Goal: Task Accomplishment & Management: Use online tool/utility

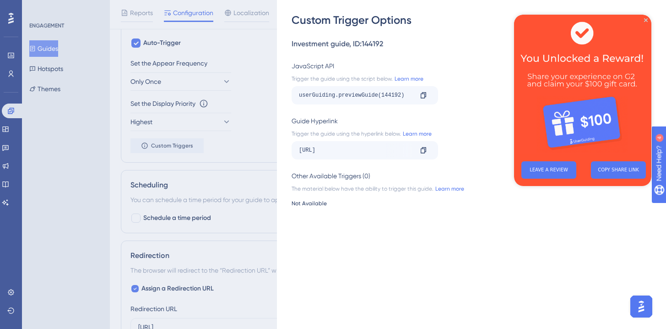
click at [579, 88] on img at bounding box center [582, 84] width 137 height 139
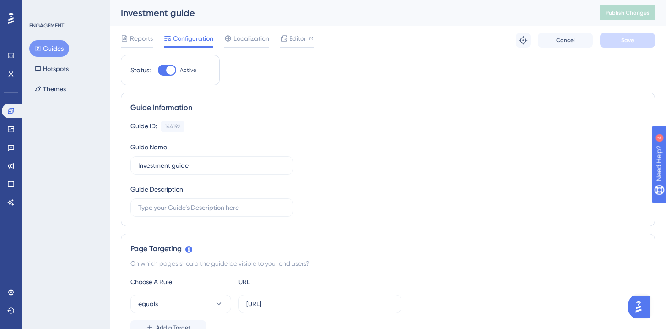
click at [52, 50] on button "Guides" at bounding box center [49, 48] width 40 height 16
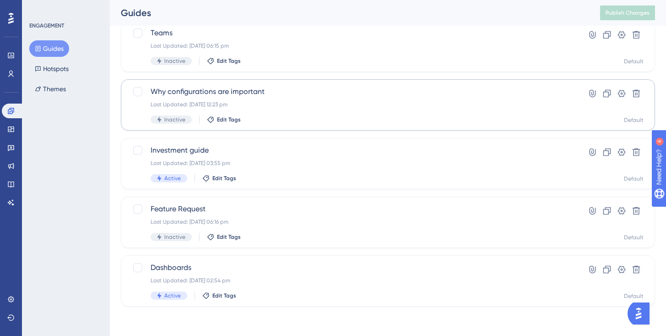
scroll to position [40, 0]
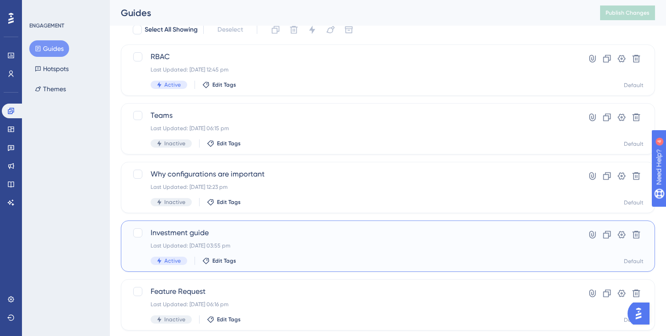
click at [217, 234] on span "Investment guide" at bounding box center [351, 232] width 401 height 11
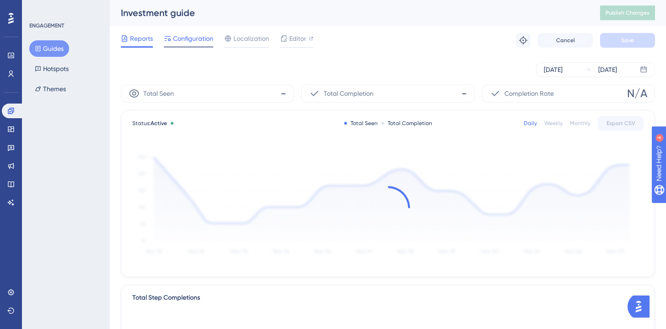
click at [197, 36] on span "Configuration" at bounding box center [193, 38] width 40 height 11
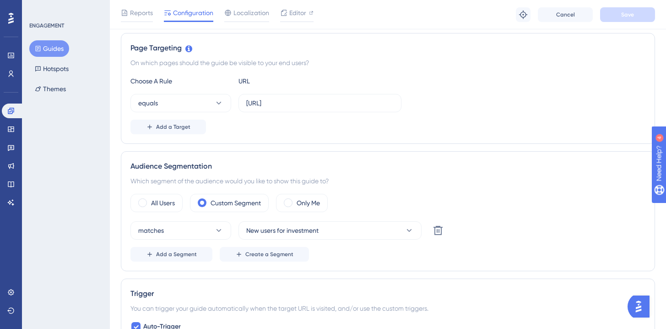
scroll to position [206, 0]
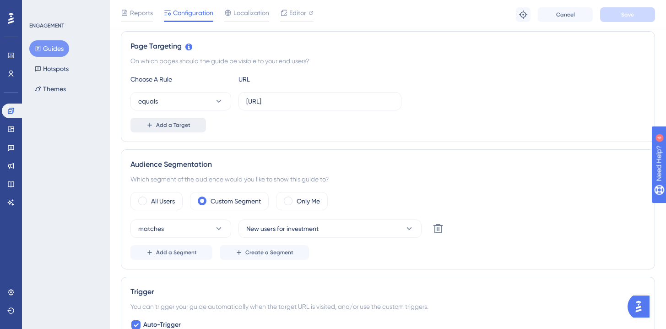
click at [183, 129] on button "Add a Target" at bounding box center [168, 125] width 76 height 15
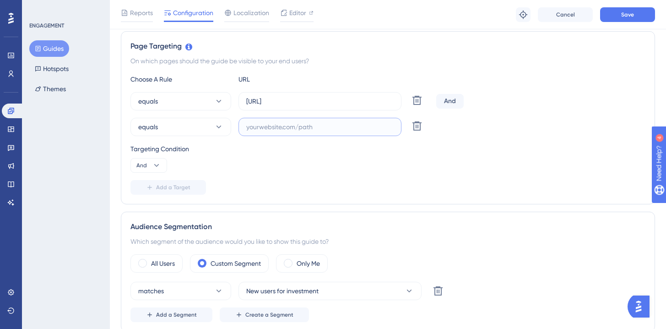
click at [265, 125] on input "text" at bounding box center [319, 127] width 147 height 10
click at [199, 129] on button "equals" at bounding box center [180, 127] width 101 height 18
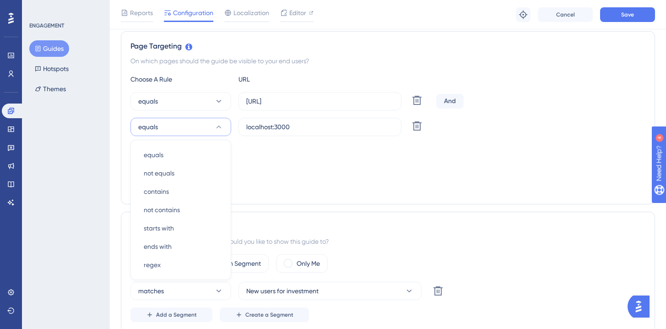
scroll to position [251, 0]
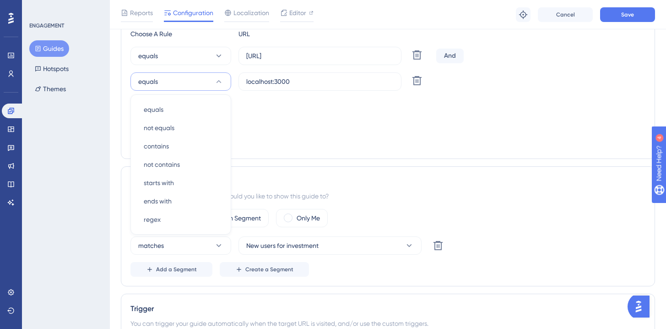
click at [338, 143] on div "Add a Target" at bounding box center [387, 142] width 515 height 15
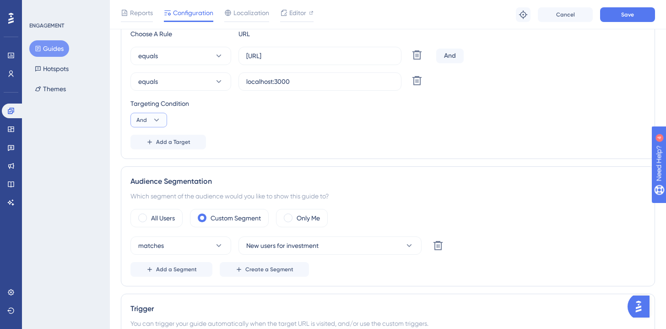
click at [151, 118] on button "And" at bounding box center [148, 120] width 37 height 15
click at [157, 162] on button "Or Or" at bounding box center [148, 164] width 25 height 18
click at [317, 127] on div "Choose A Rule URL equals https://app.hivel.ai/dashboard/investment-profile Dele…" at bounding box center [387, 88] width 515 height 121
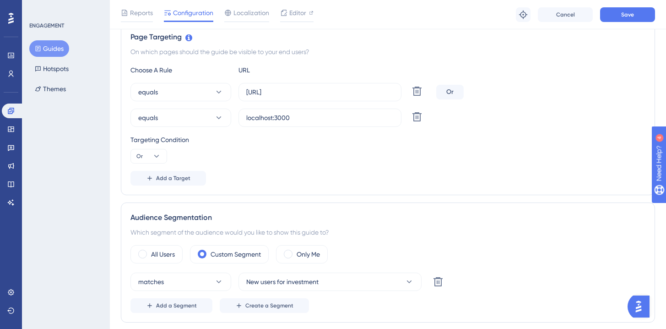
scroll to position [216, 0]
drag, startPoint x: 305, startPoint y: 124, endPoint x: 241, endPoint y: 121, distance: 63.7
click at [241, 121] on label "localhost:3000" at bounding box center [319, 117] width 163 height 18
click at [246, 121] on input "localhost:3000" at bounding box center [319, 117] width 147 height 10
click at [273, 120] on input "localhost:3000" at bounding box center [319, 117] width 147 height 10
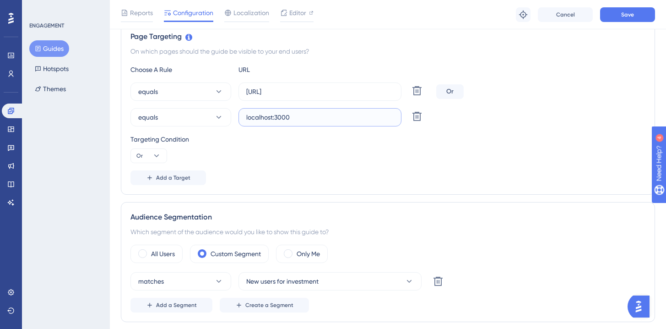
click at [273, 120] on input "localhost:3000" at bounding box center [319, 117] width 147 height 10
paste input "http://localhost:3000/"
type input "http://localhost:3000/"
click at [274, 142] on div "Targeting Condition" at bounding box center [387, 139] width 515 height 11
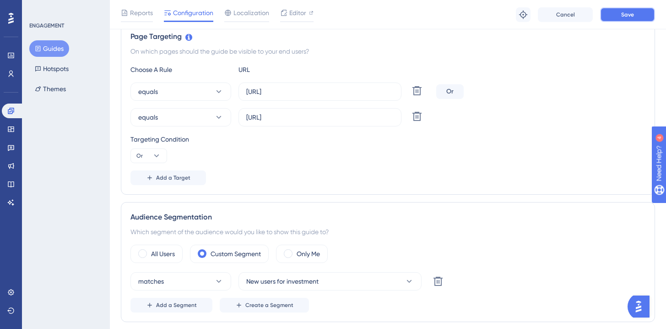
click at [635, 17] on button "Save" at bounding box center [627, 14] width 55 height 15
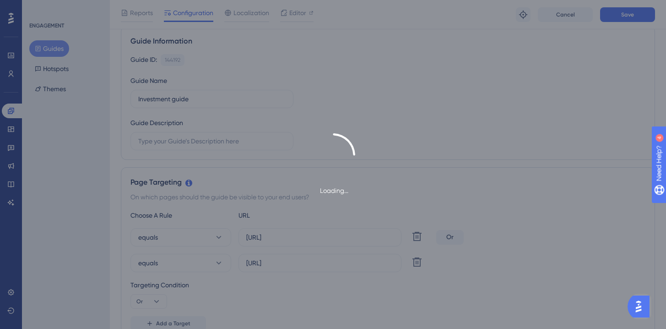
scroll to position [0, 0]
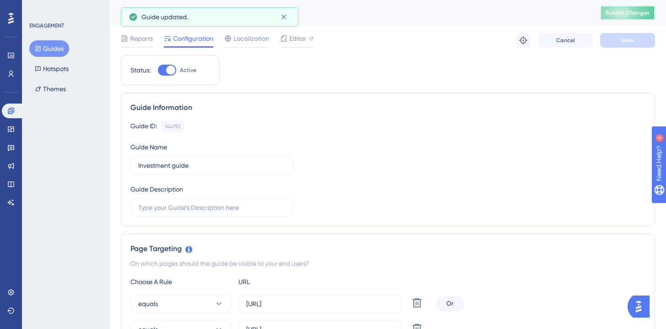
click at [628, 8] on button "Publish Changes" at bounding box center [627, 12] width 55 height 15
